Goal: Transaction & Acquisition: Download file/media

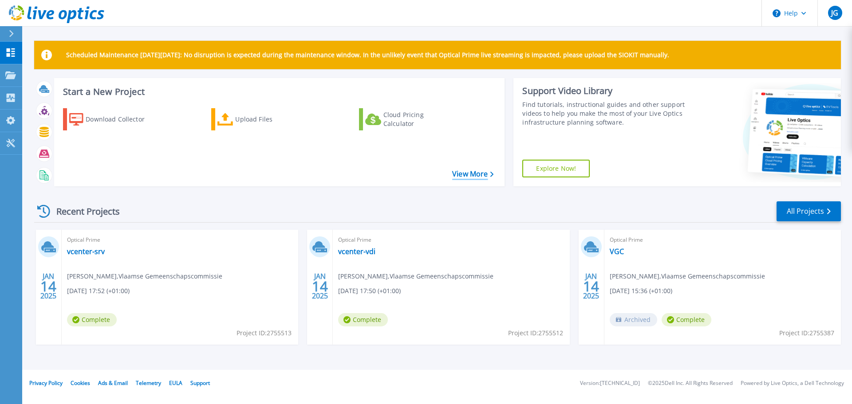
click at [470, 173] on link "View More" at bounding box center [472, 174] width 41 height 8
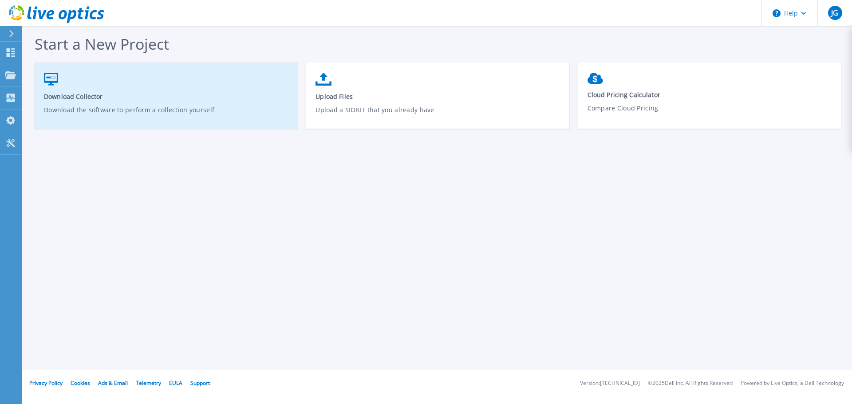
click at [86, 100] on span "Download Collector" at bounding box center [166, 96] width 245 height 8
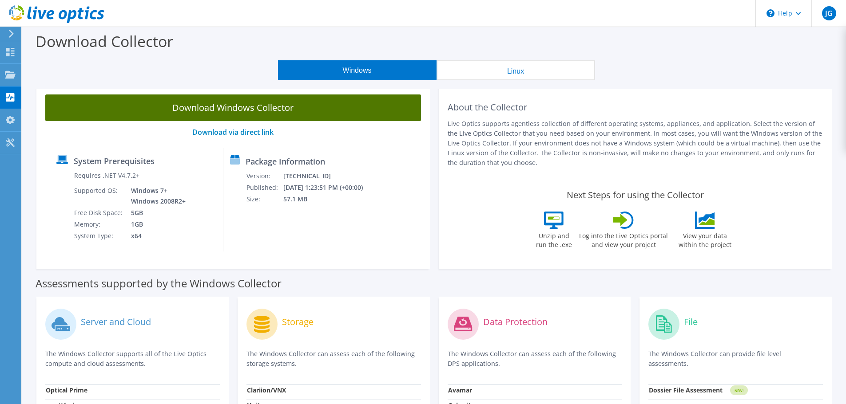
click at [240, 104] on link "Download Windows Collector" at bounding box center [233, 108] width 376 height 27
